Goal: Task Accomplishment & Management: Use online tool/utility

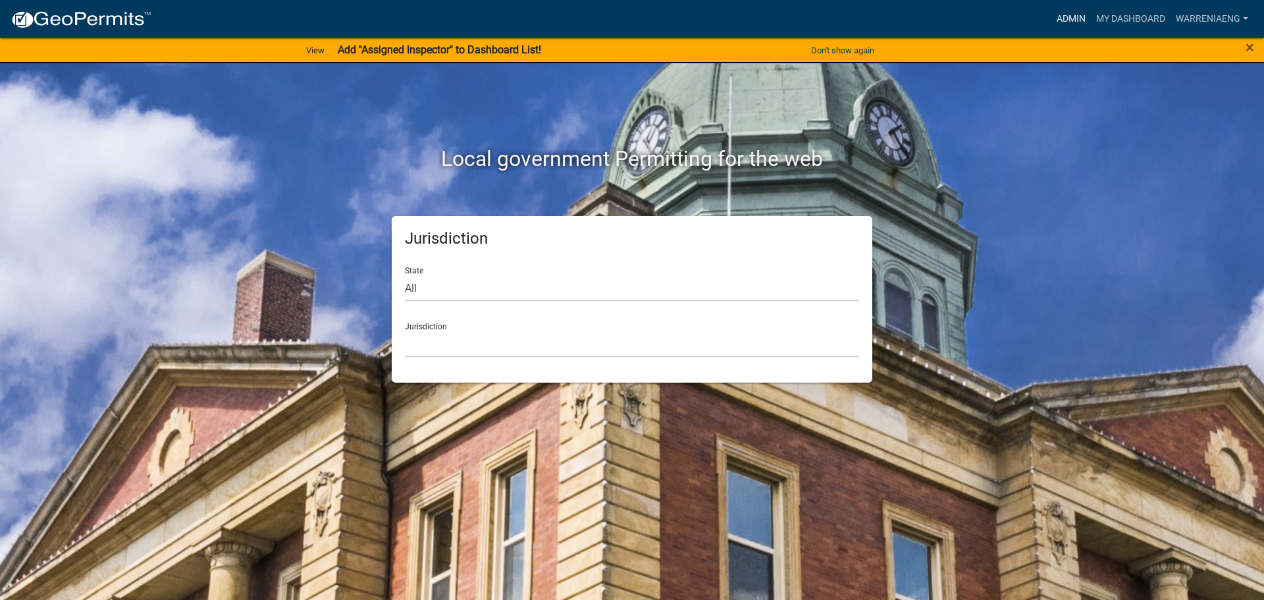
click at [1076, 14] on link "Admin" at bounding box center [1071, 19] width 40 height 25
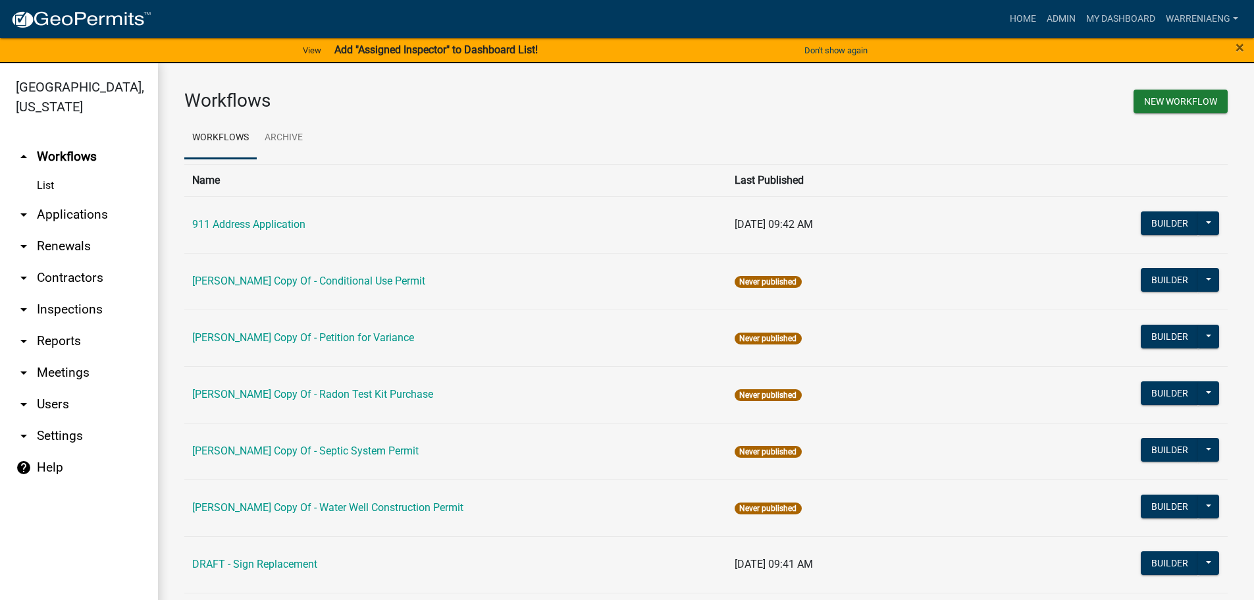
click at [260, 221] on link "911 Address Application" at bounding box center [248, 224] width 113 height 13
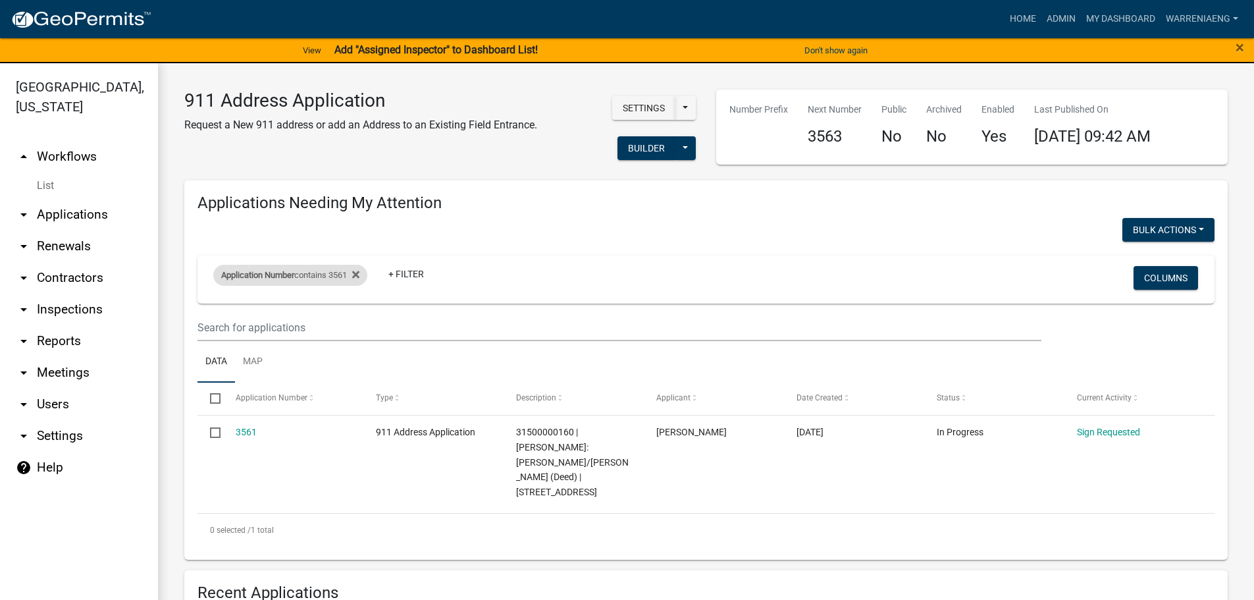
click at [367, 271] on div "Application Number contains 3561" at bounding box center [290, 275] width 154 height 21
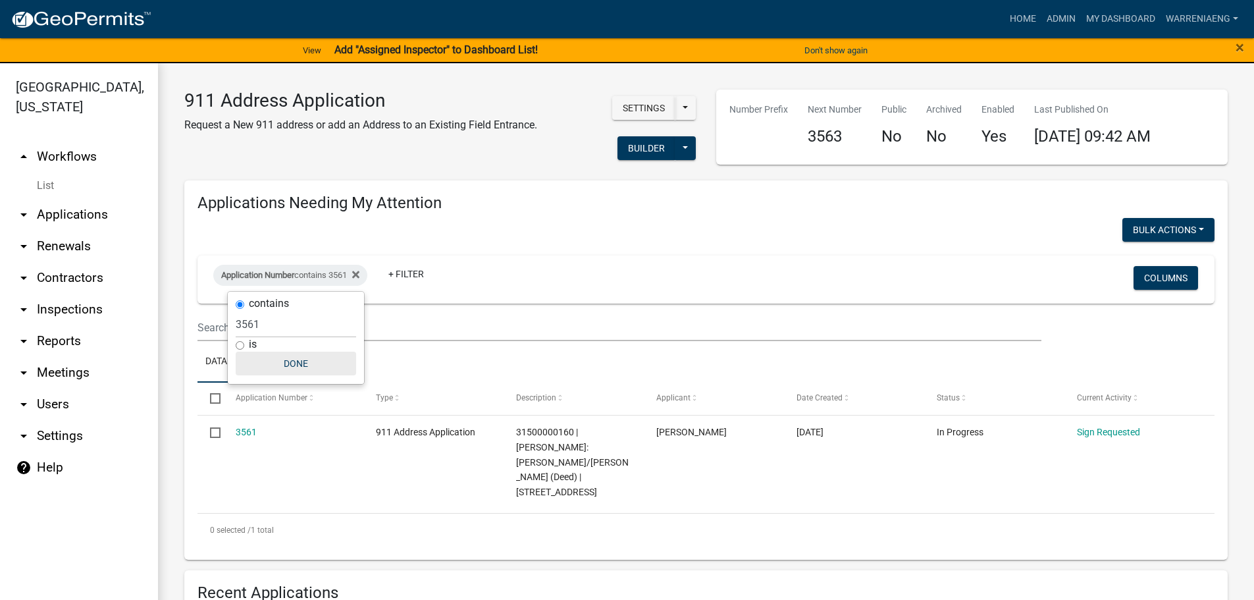
click at [298, 358] on button "Done" at bounding box center [296, 364] width 120 height 24
click at [358, 275] on fa-icon at bounding box center [353, 275] width 13 height 21
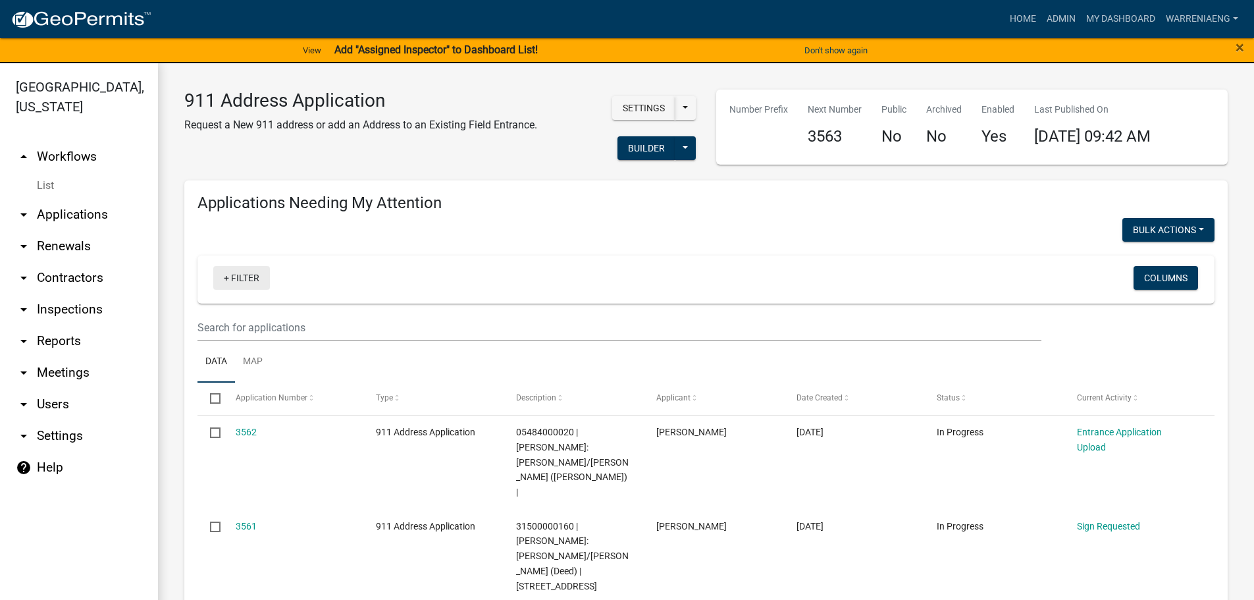
click at [240, 276] on link "+ Filter" at bounding box center [241, 278] width 57 height 24
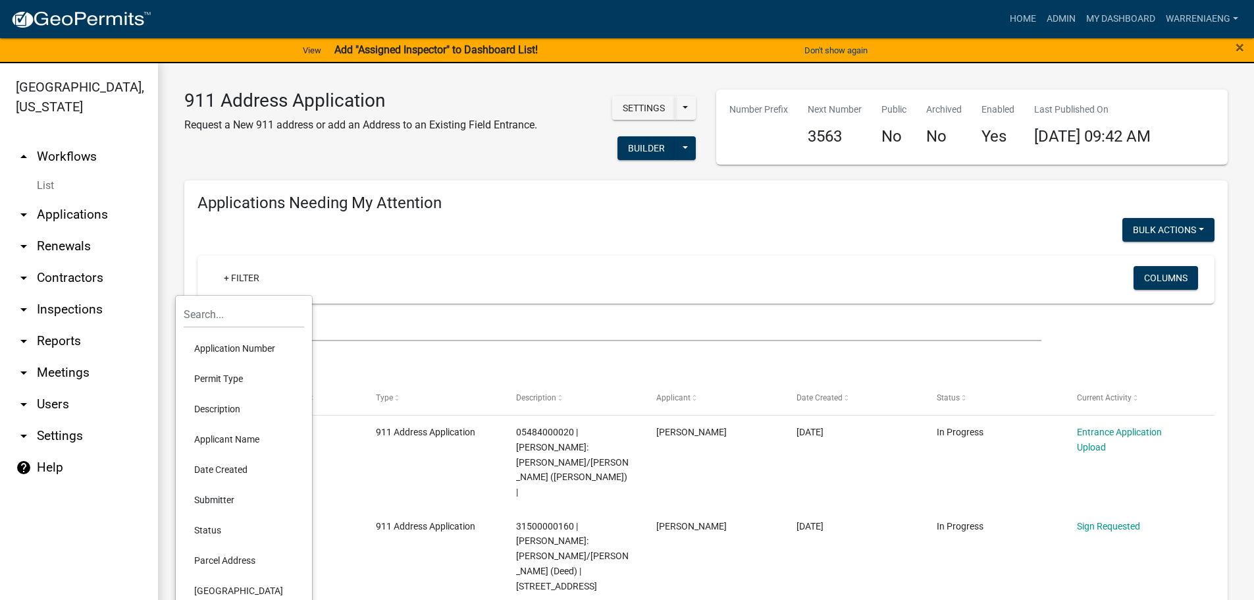
click at [243, 442] on li "Applicant Name" at bounding box center [244, 439] width 120 height 30
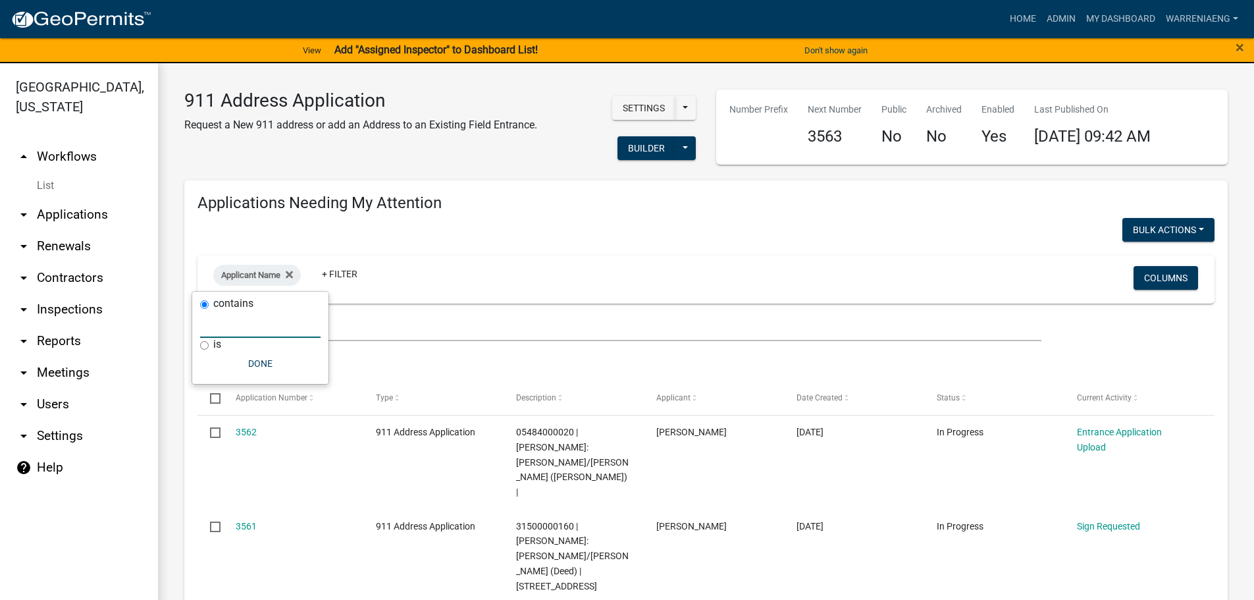
click at [238, 330] on input "text" at bounding box center [260, 324] width 120 height 27
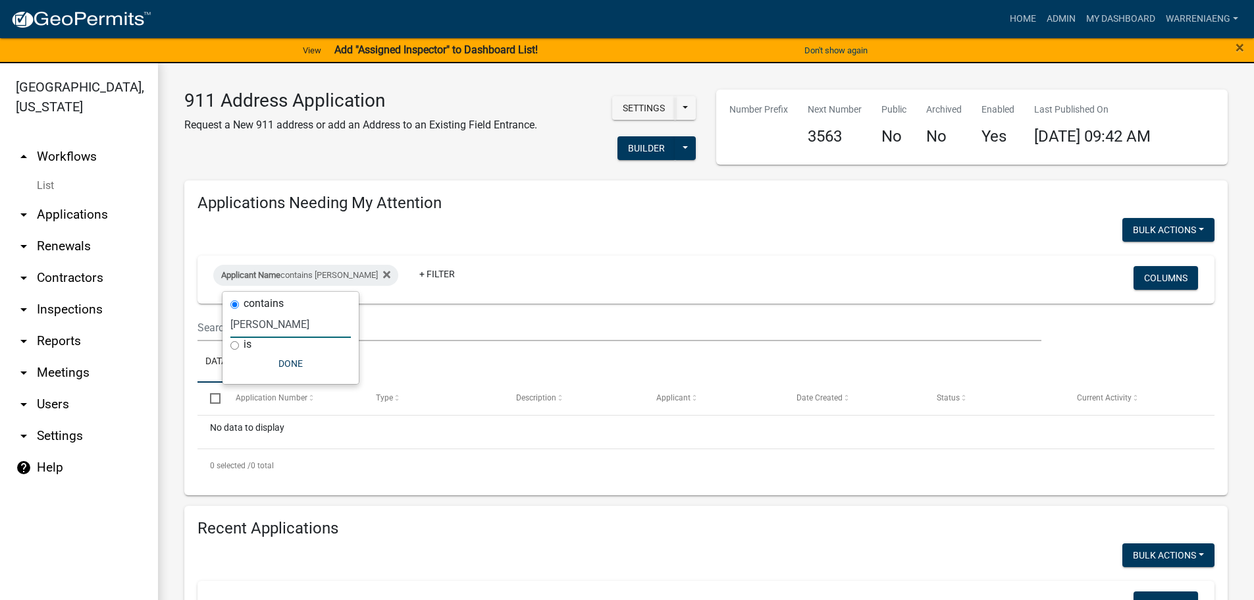
type input "[PERSON_NAME]"
click at [287, 359] on button "Done" at bounding box center [292, 364] width 120 height 24
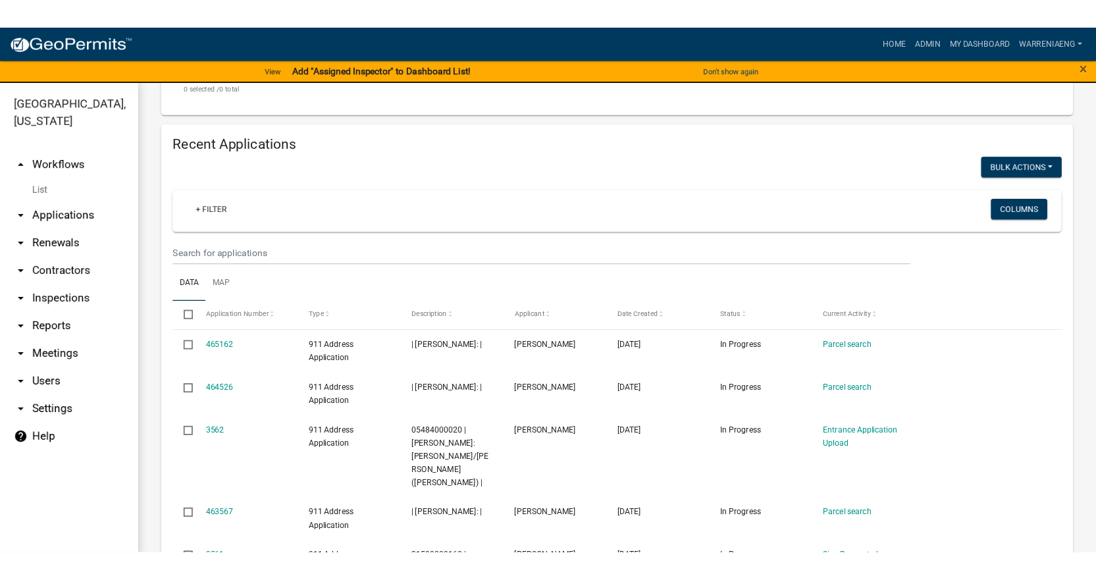
scroll to position [438, 0]
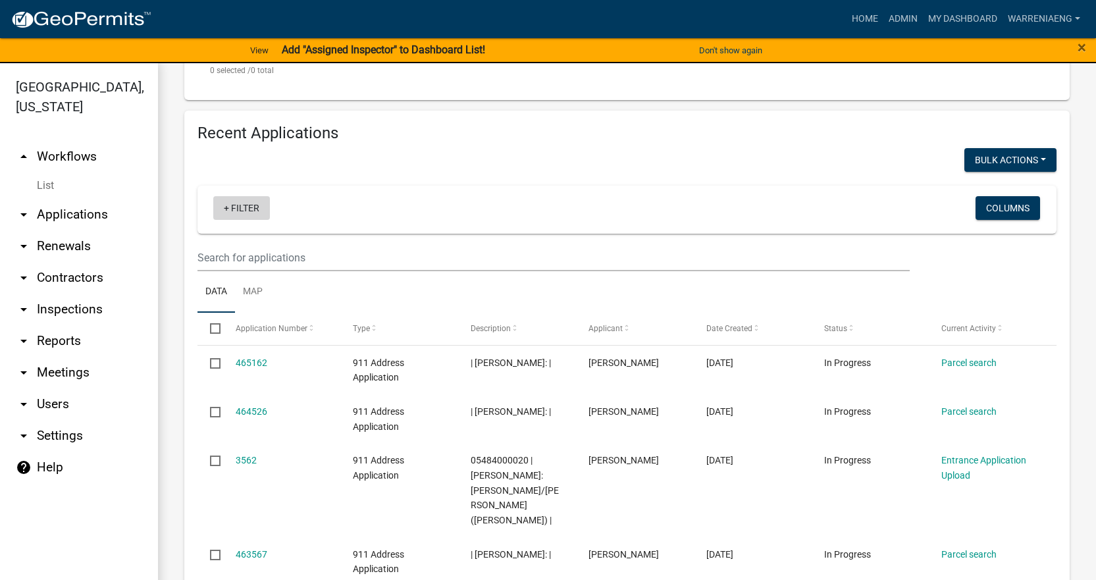
click at [249, 206] on link "+ Filter" at bounding box center [241, 208] width 57 height 24
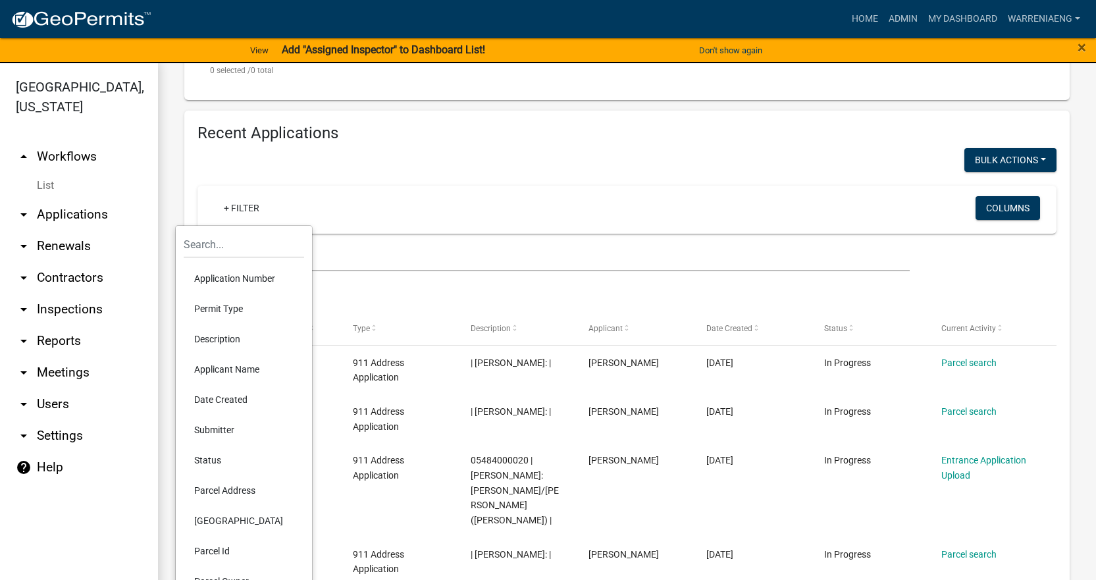
click at [217, 549] on li "Parcel Id" at bounding box center [244, 551] width 120 height 30
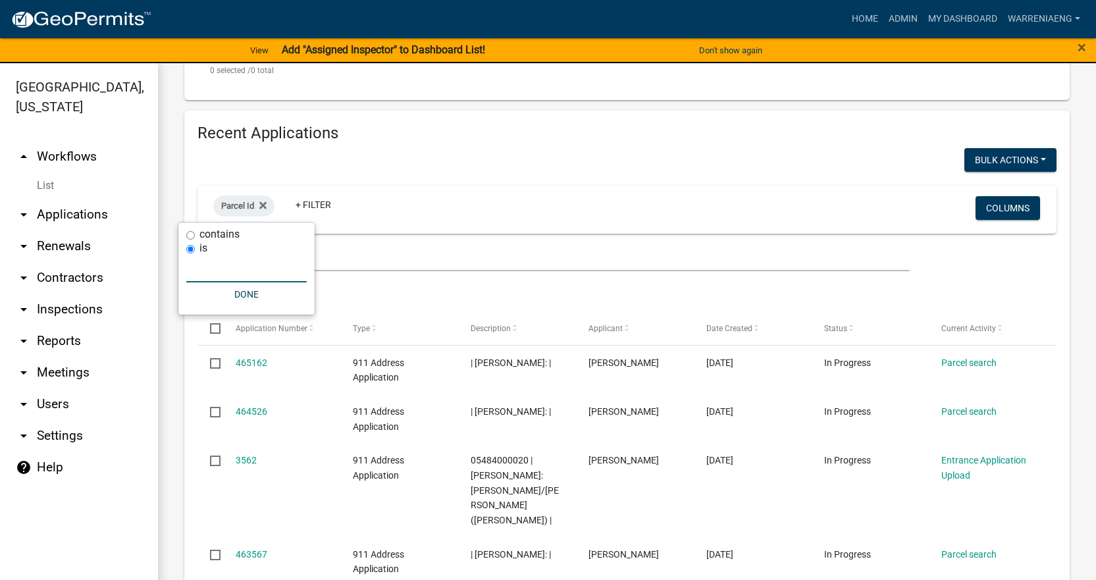
click at [257, 280] on input "text" at bounding box center [246, 268] width 120 height 27
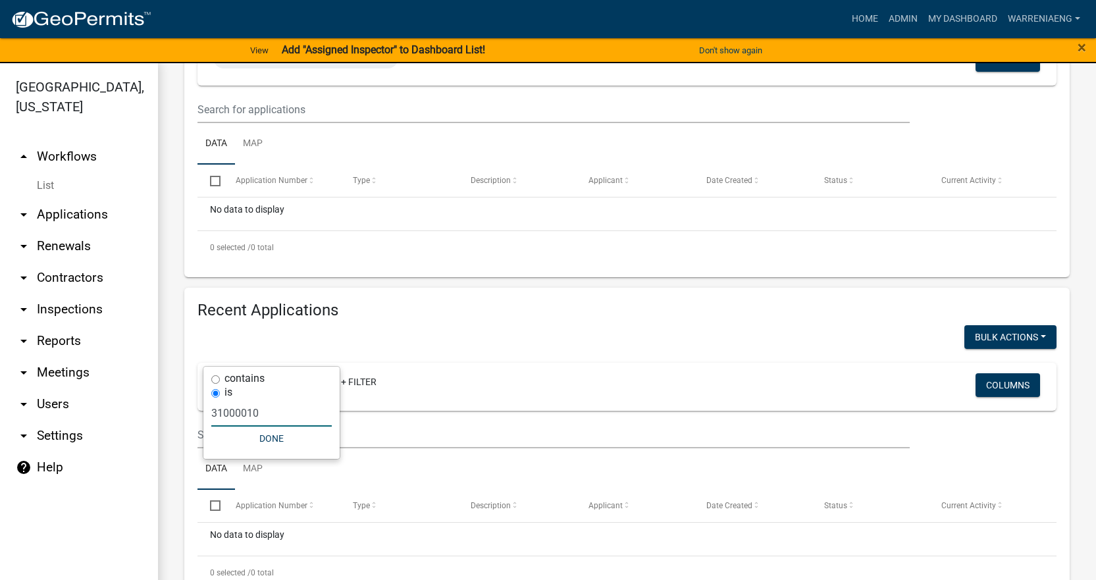
scroll to position [294, 0]
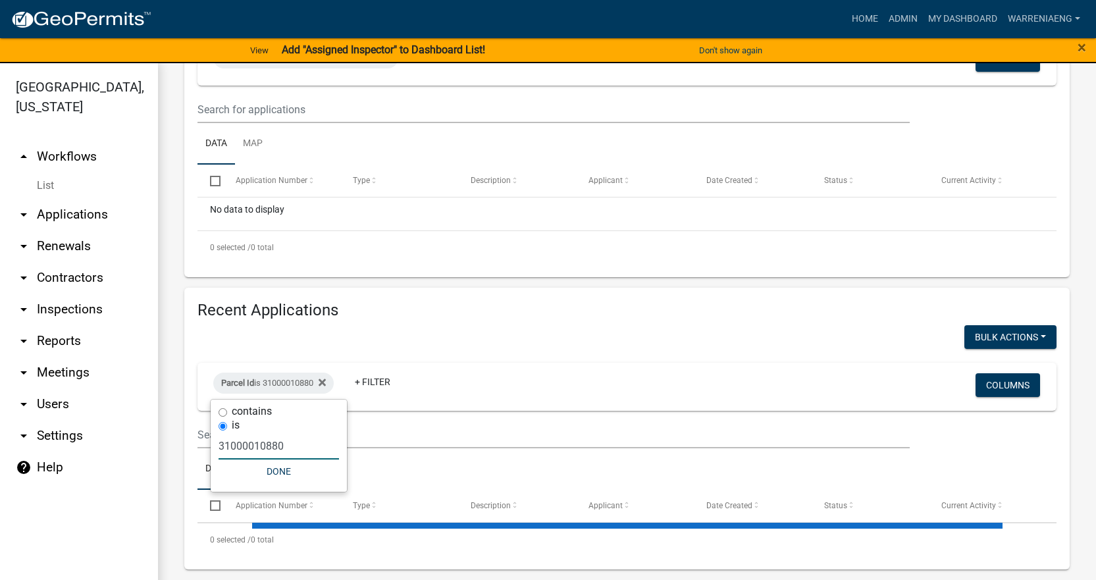
type input "31000010880"
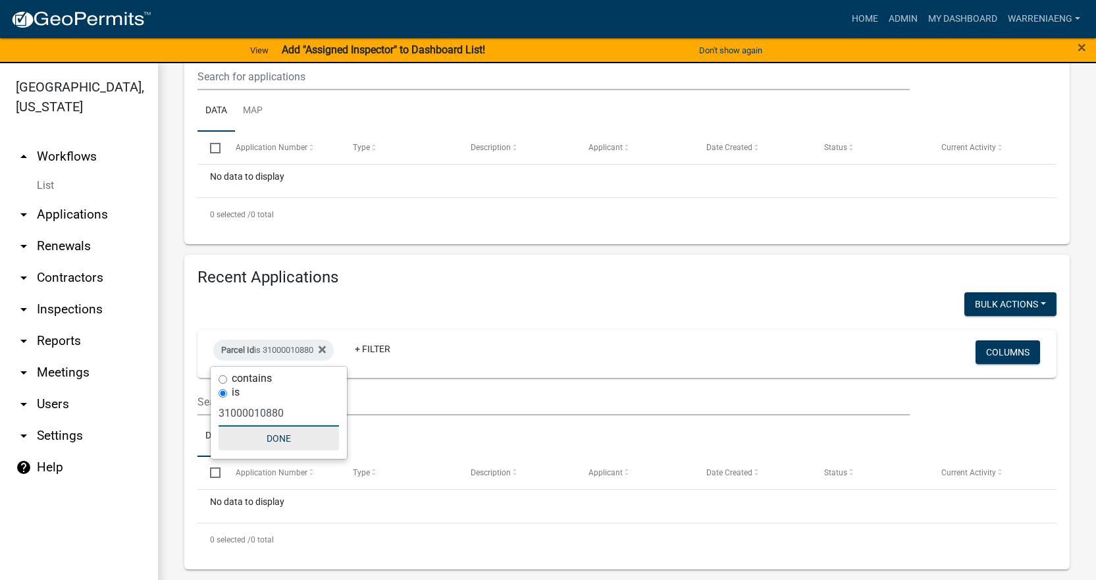
click at [279, 445] on button "Done" at bounding box center [279, 439] width 120 height 24
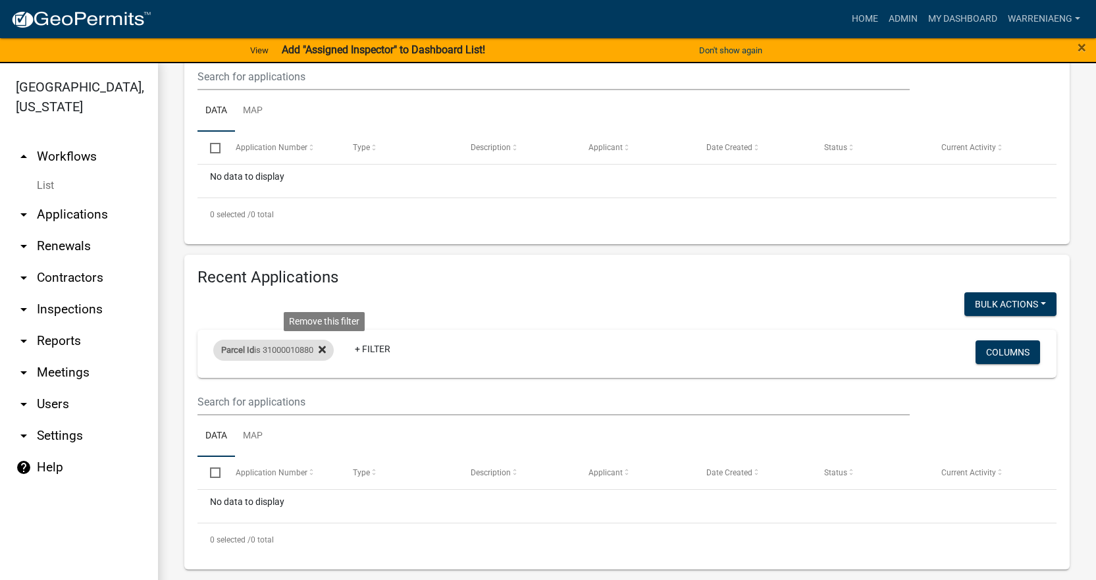
click at [326, 349] on icon at bounding box center [322, 349] width 7 height 11
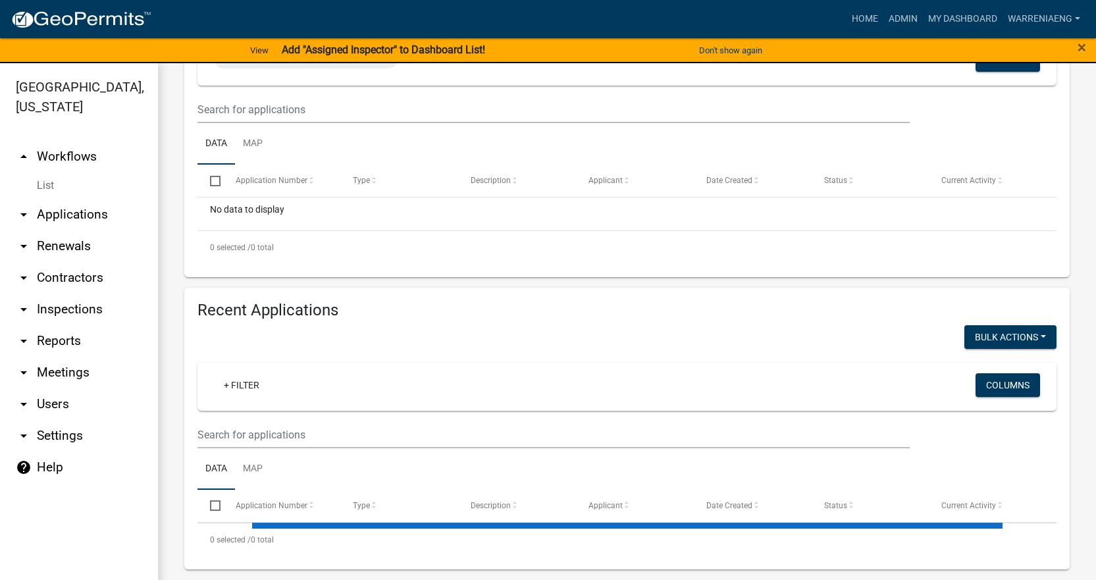
scroll to position [438, 0]
